Goal: Information Seeking & Learning: Learn about a topic

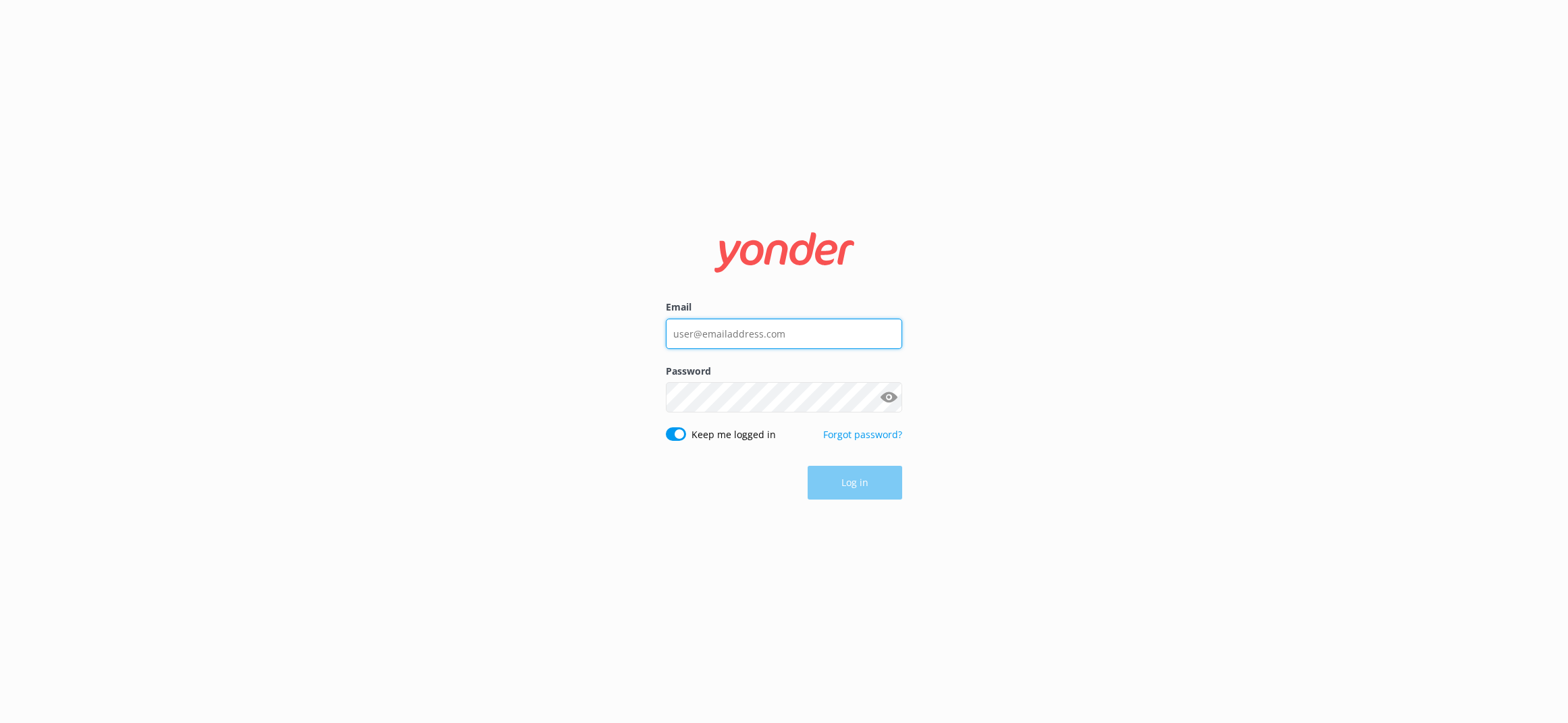
click at [759, 345] on input "Email" at bounding box center [784, 334] width 237 height 31
type input "andrew@tourscale.com"
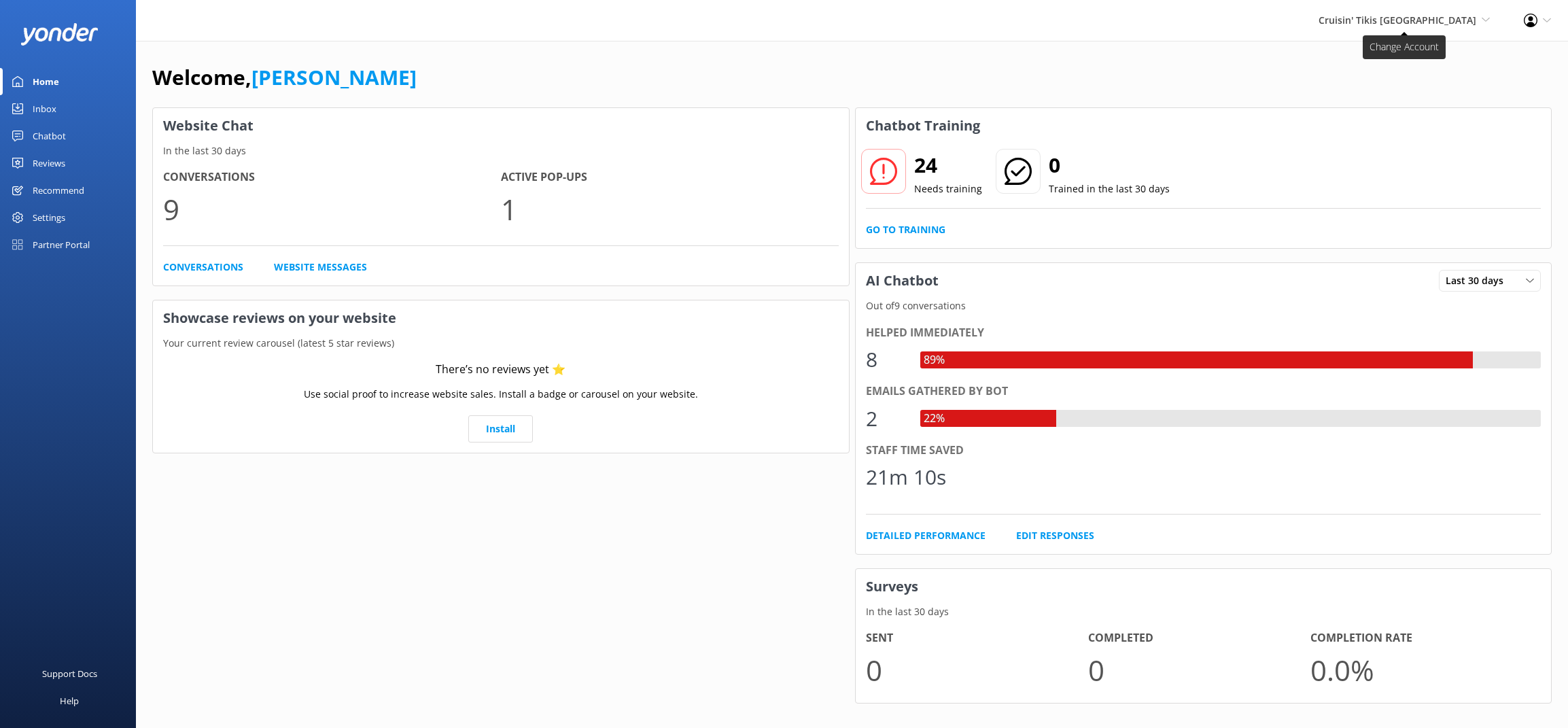
click at [1460, 26] on span "Cruisin' Tikis Pittsburgh Go to Partner Portal Paddle Pub Huntington Paddle Pub…" at bounding box center [1404, 20] width 171 height 15
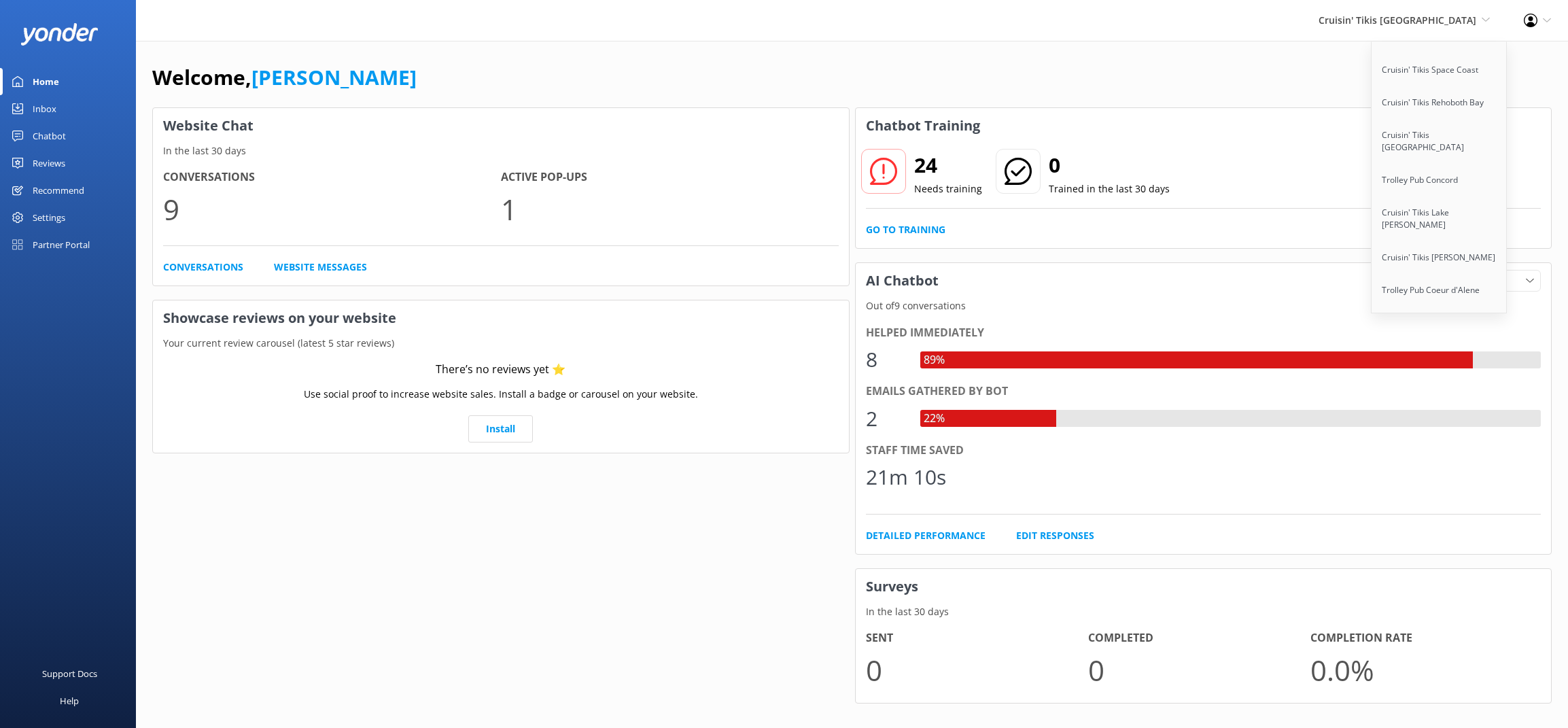
scroll to position [1488, 0]
click at [1446, 357] on link "Paddle Pub [GEOGRAPHIC_DATA]" at bounding box center [1440, 380] width 136 height 45
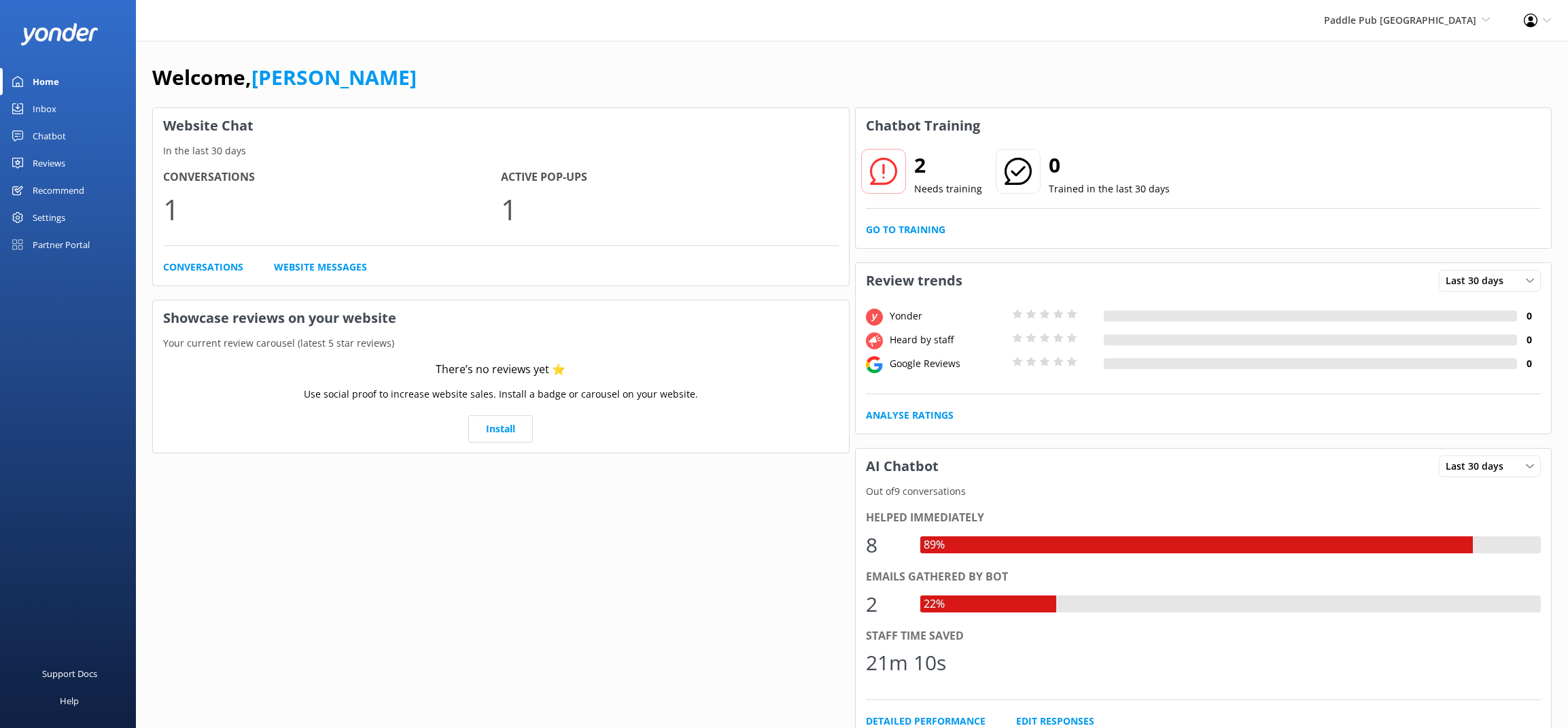
click at [64, 162] on div "Reviews" at bounding box center [48, 163] width 33 height 27
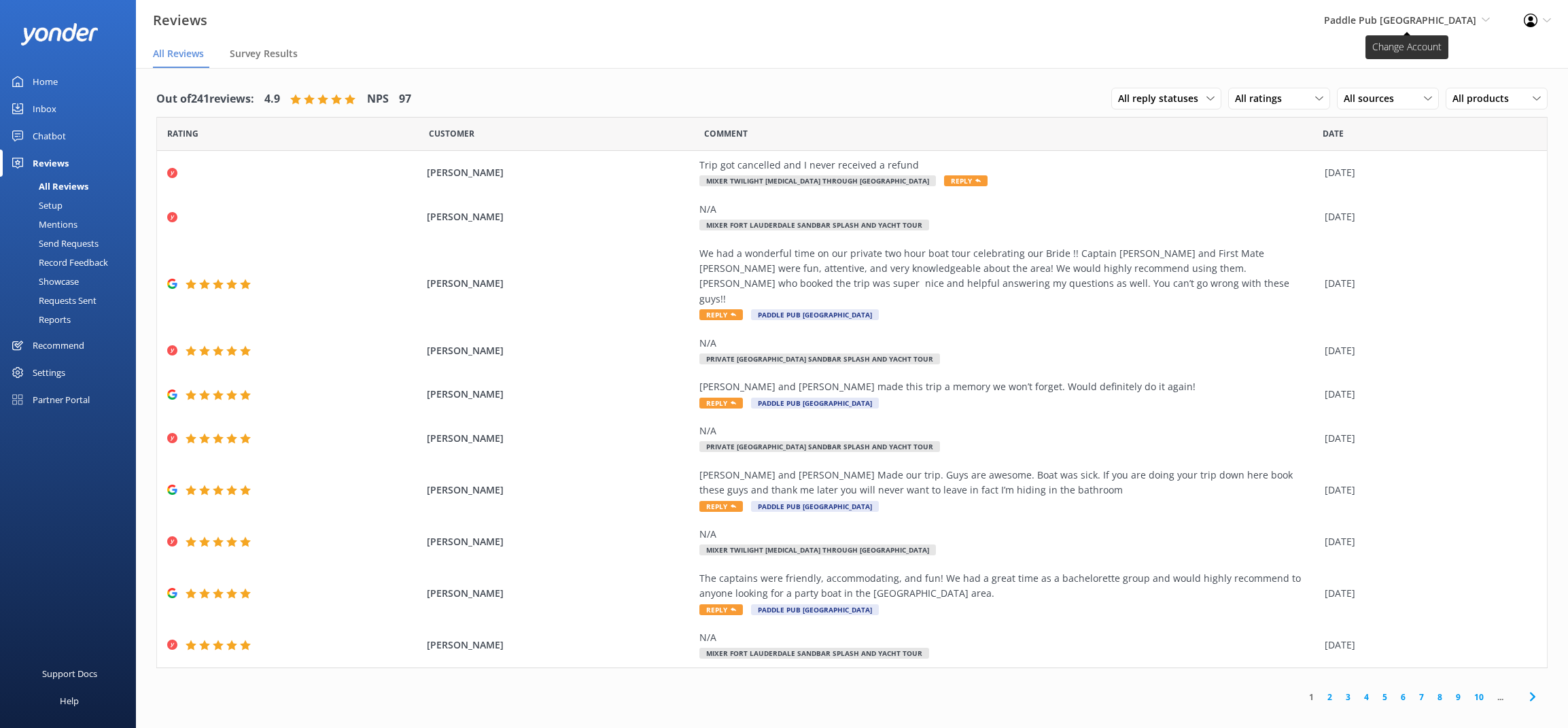
click at [1431, 26] on span "Paddle Pub Fort Lauderdale Go to Partner Portal Paddle Pub Huntington Paddle Pu…" at bounding box center [1407, 20] width 166 height 15
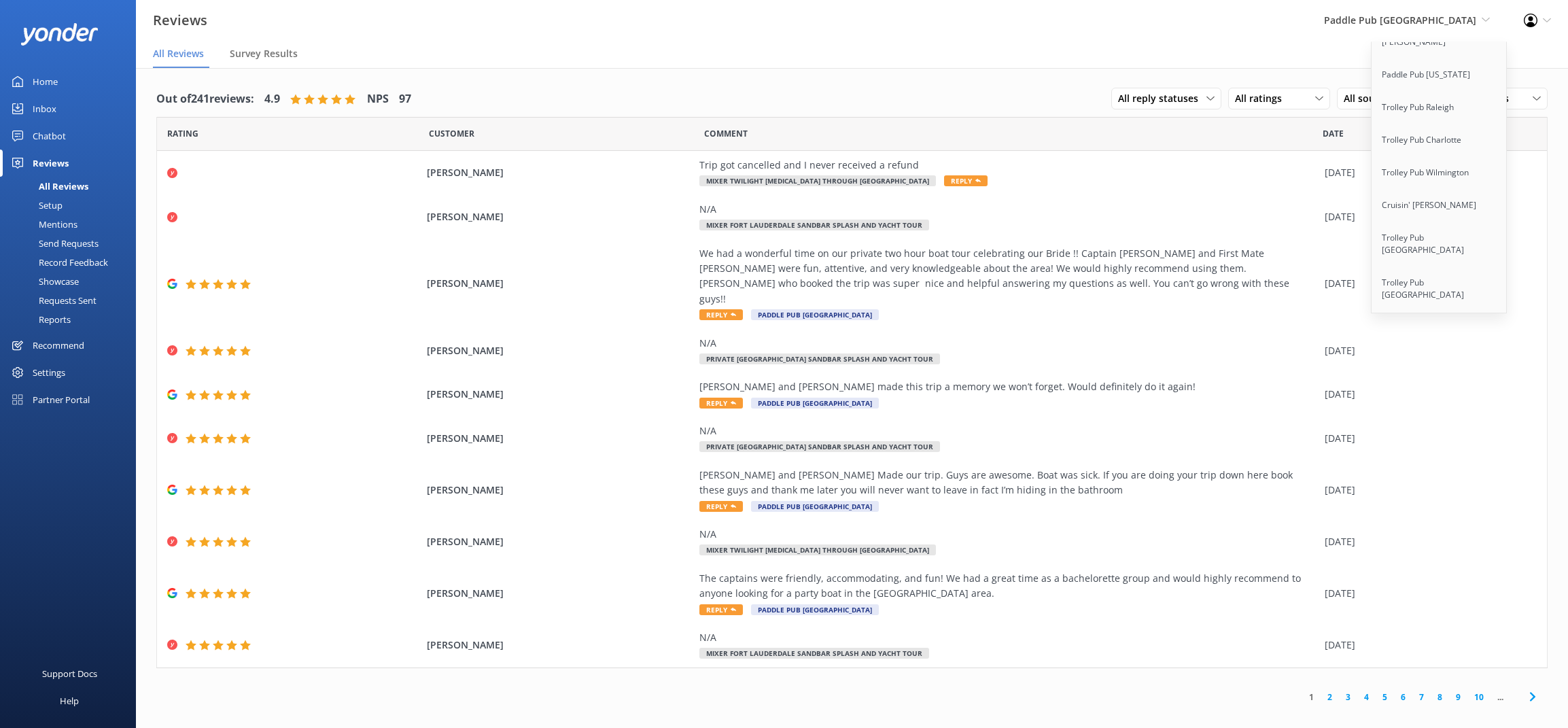
scroll to position [140, 0]
click at [1455, 299] on link "Trolley Pub [GEOGRAPHIC_DATA]" at bounding box center [1440, 321] width 136 height 45
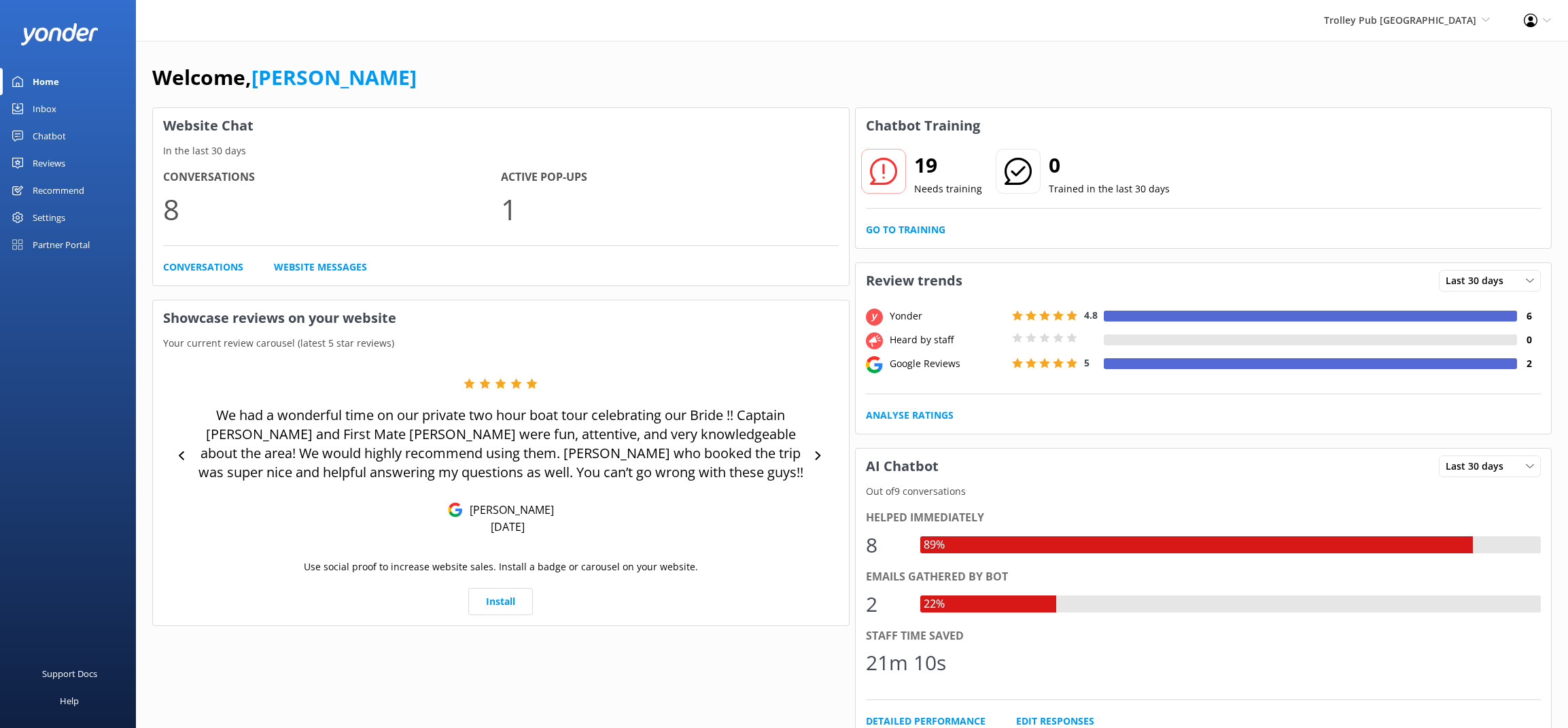
click at [67, 165] on link "Reviews" at bounding box center [68, 163] width 136 height 27
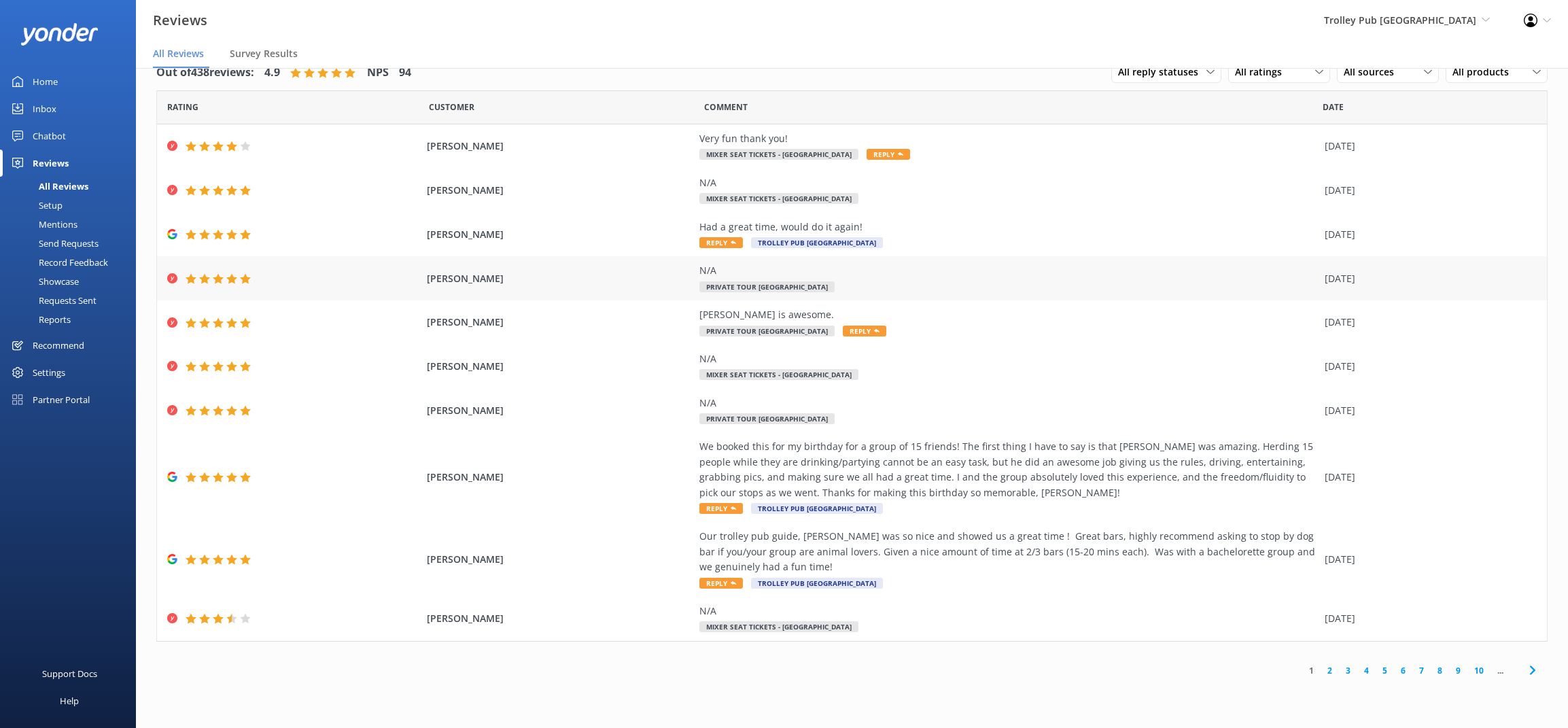
scroll to position [27, 0]
click at [1329, 669] on link "2" at bounding box center [1330, 670] width 19 height 13
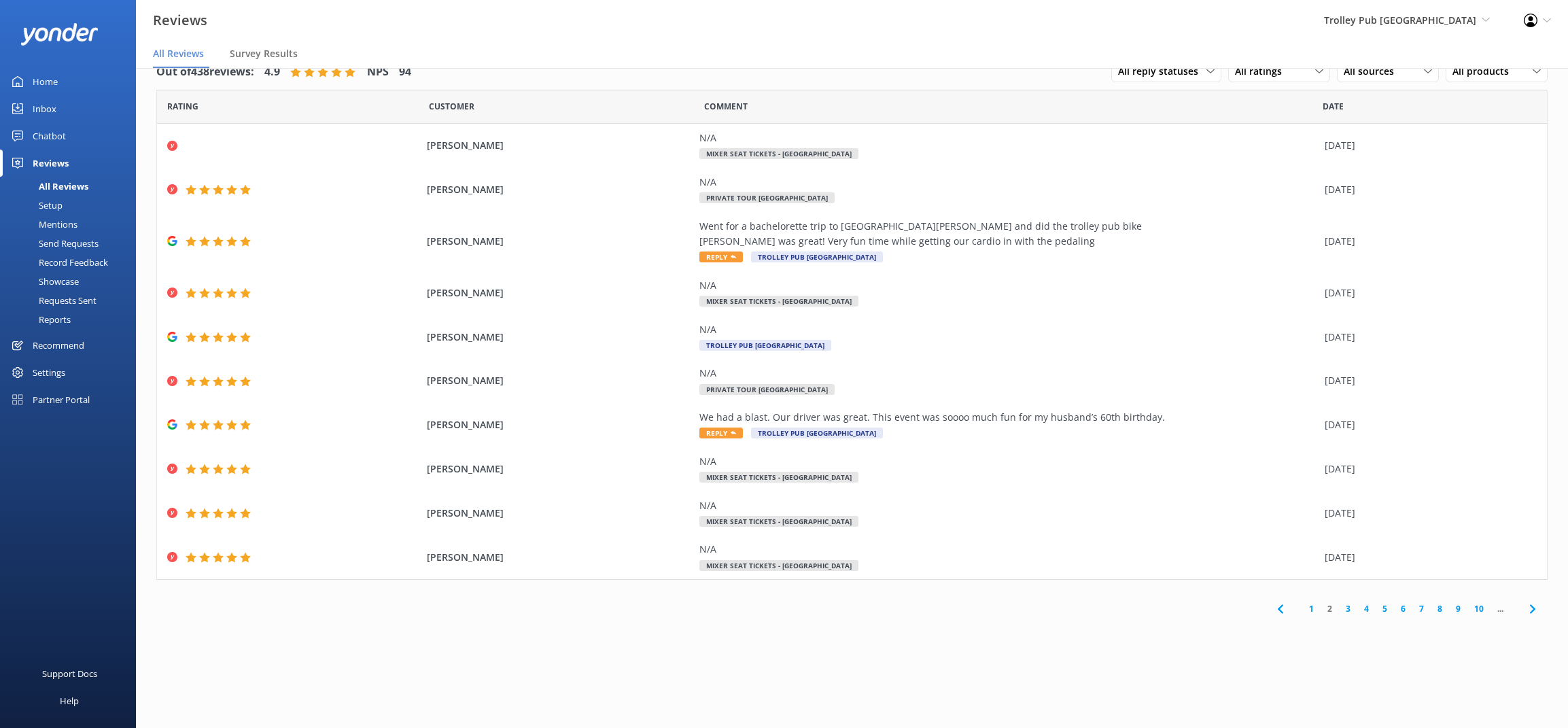
click at [1313, 606] on link "1" at bounding box center [1311, 609] width 19 height 13
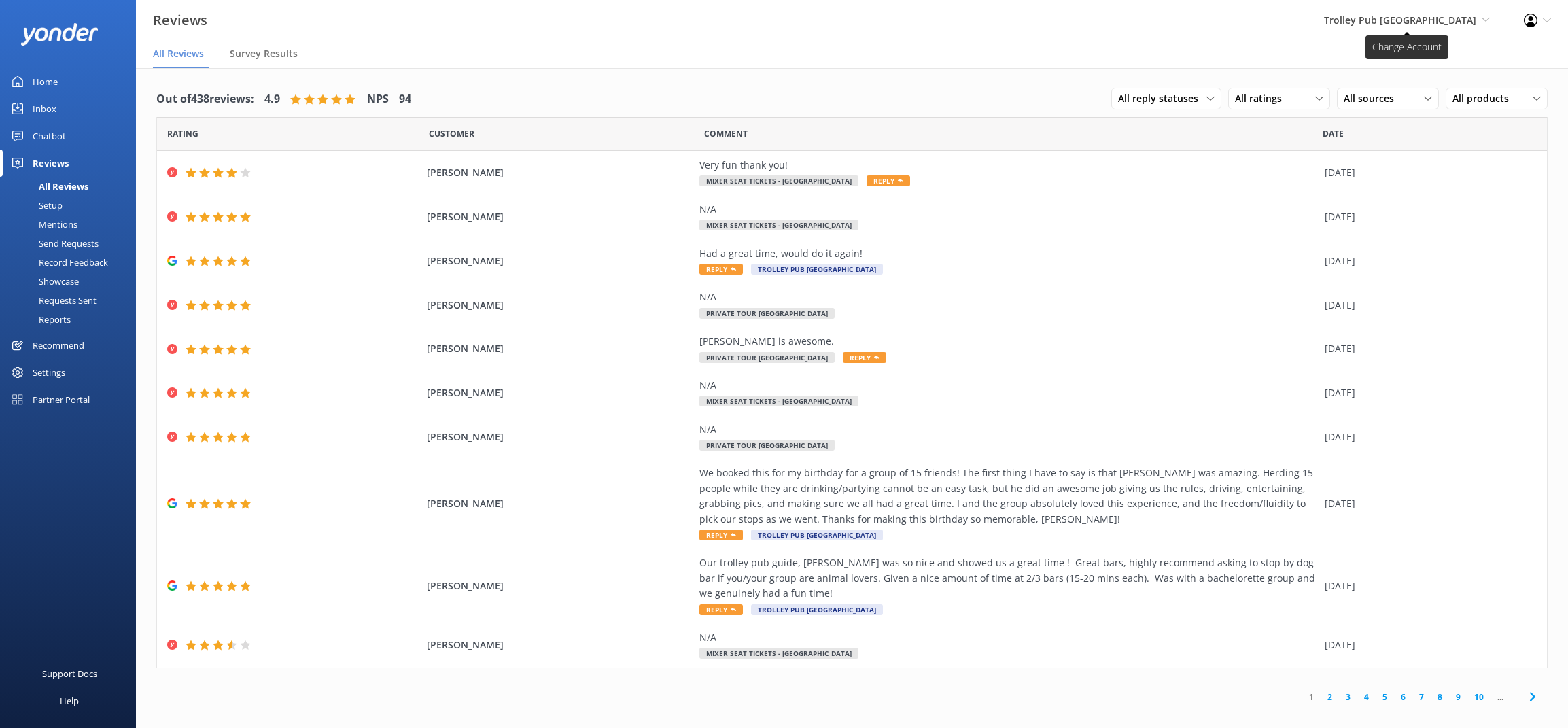
click at [1423, 19] on span "Trolley Pub [GEOGRAPHIC_DATA]" at bounding box center [1400, 20] width 153 height 13
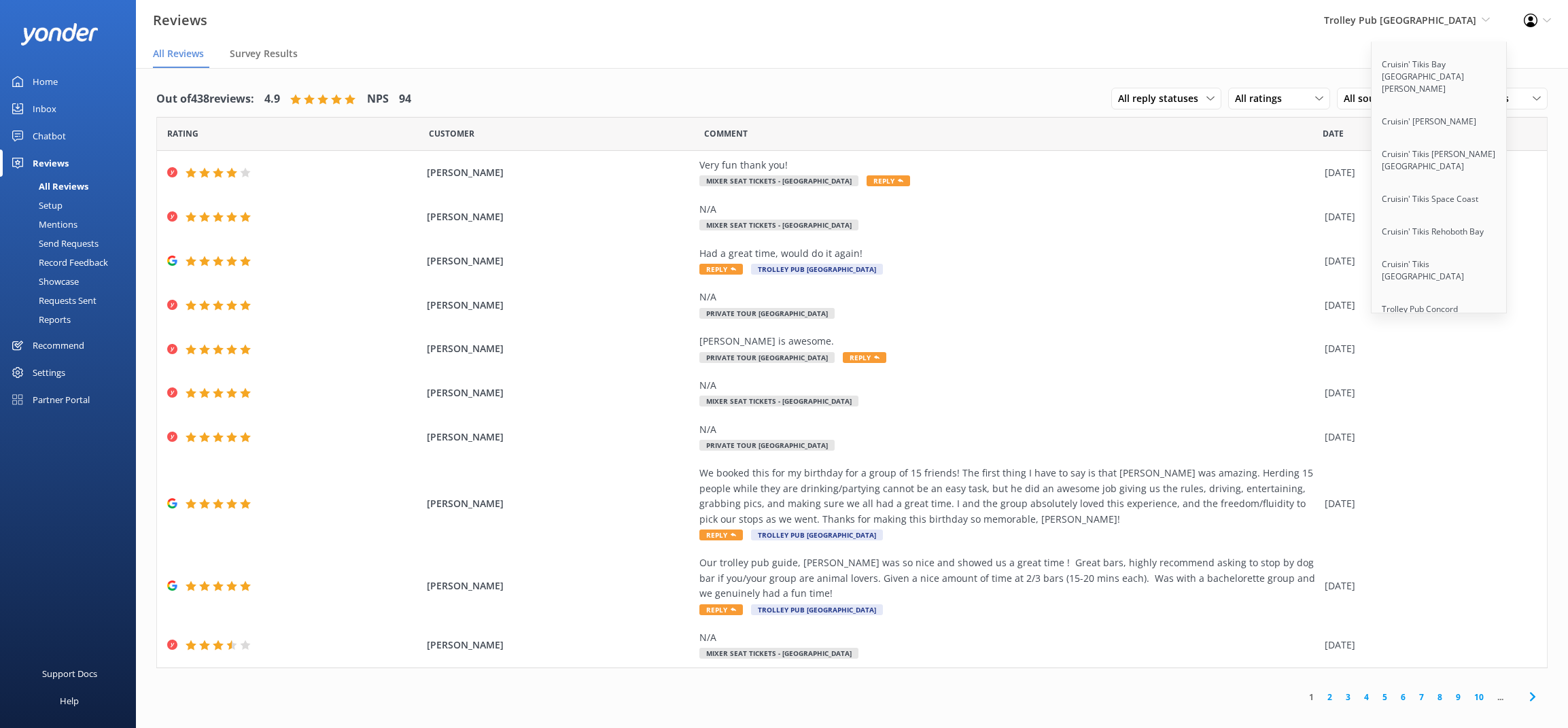
scroll to position [1378, 0]
click at [1464, 423] on link "Paddle Pub [GEOGRAPHIC_DATA]" at bounding box center [1440, 445] width 136 height 45
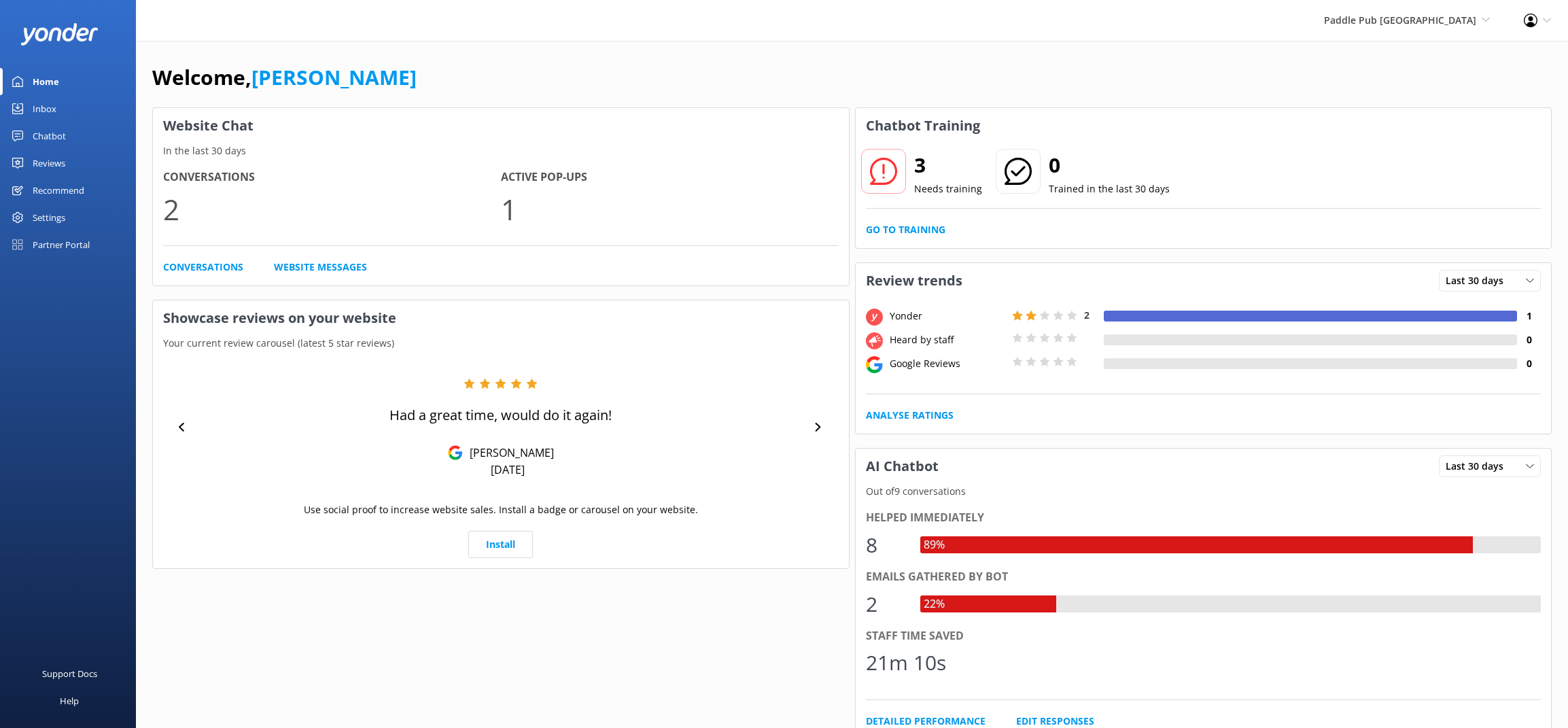
click at [54, 165] on div "Reviews" at bounding box center [48, 163] width 33 height 27
